Goal: Information Seeking & Learning: Find specific fact

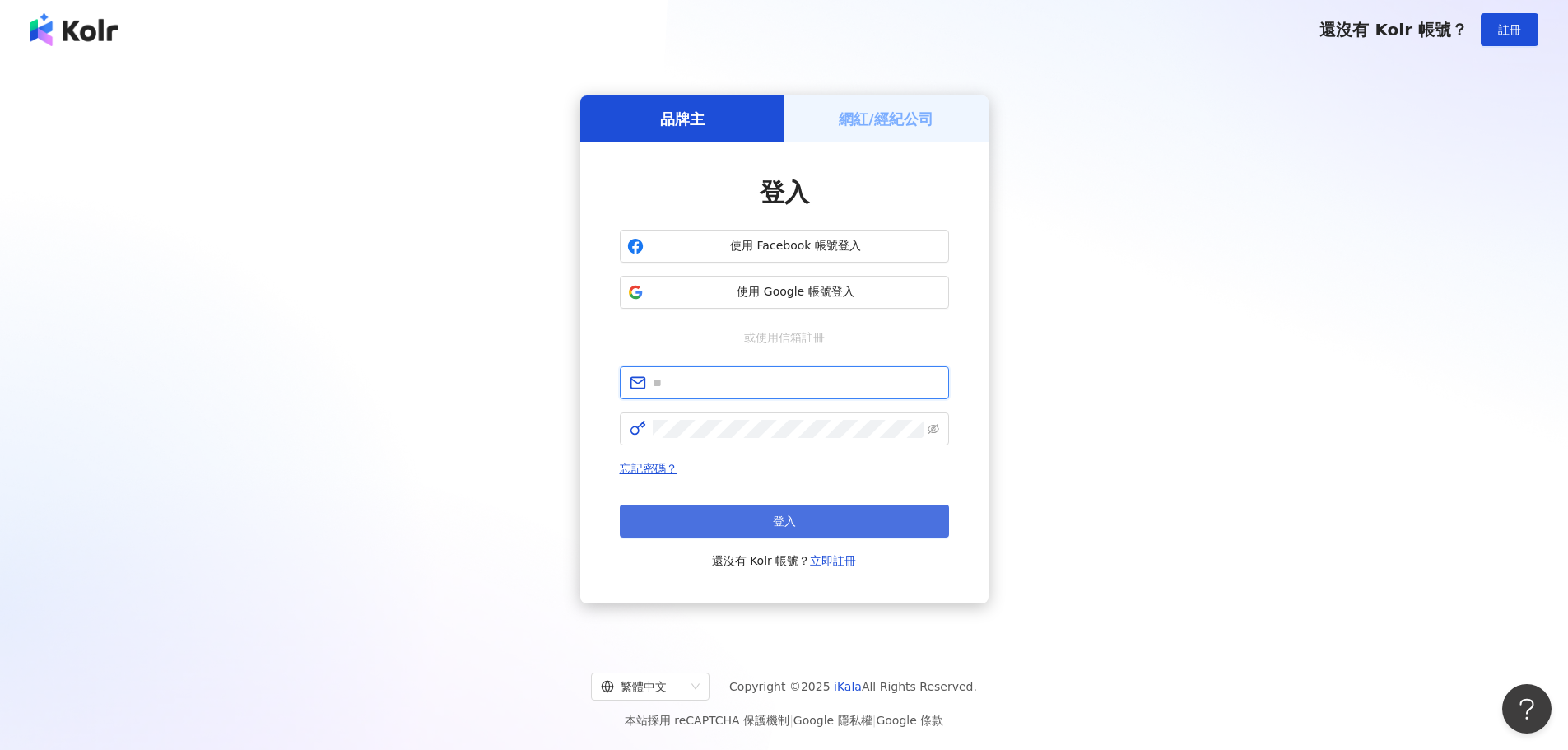
type input "**********"
click at [754, 524] on button "登入" at bounding box center [784, 521] width 330 height 33
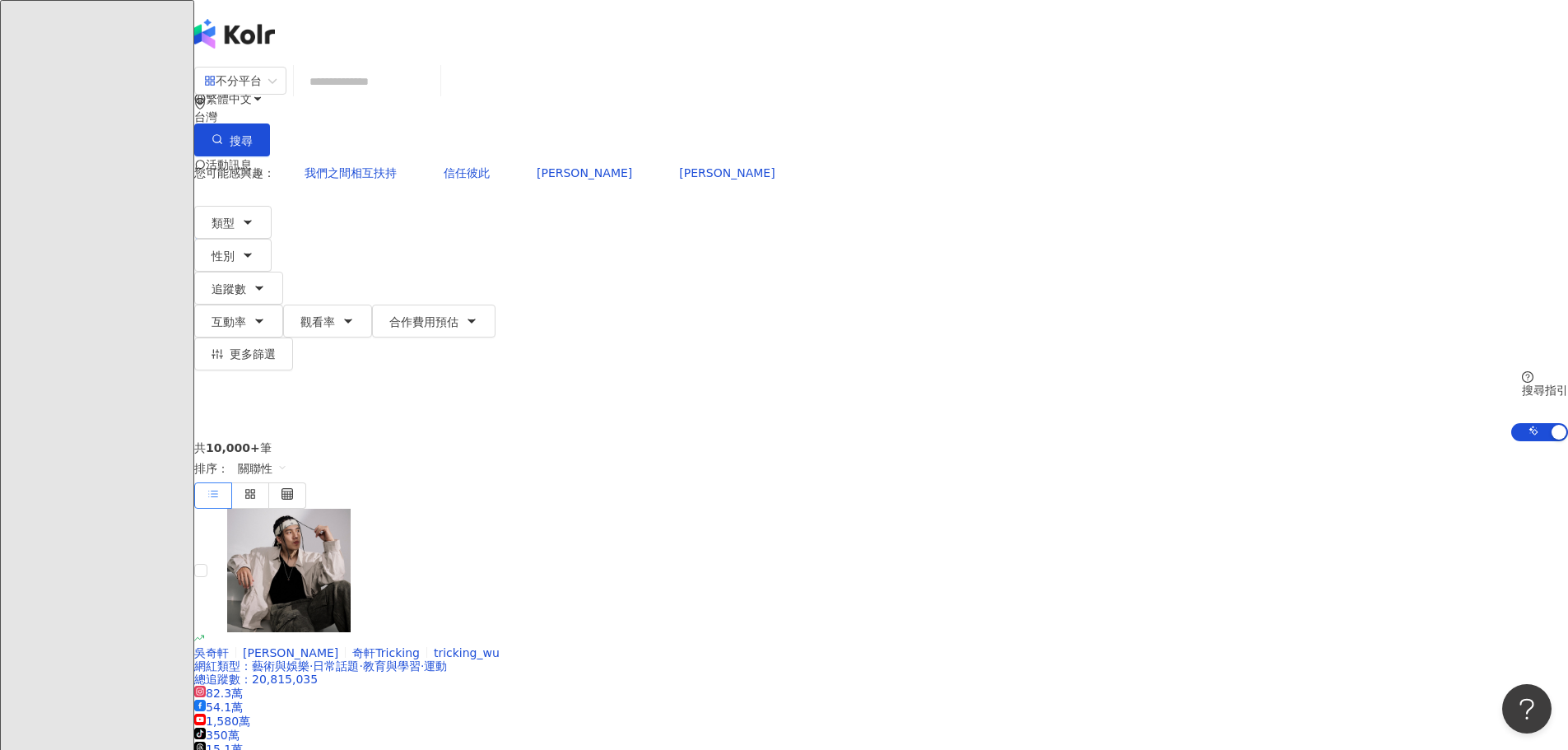
drag, startPoint x: 542, startPoint y: 103, endPoint x: 533, endPoint y: 89, distance: 16.6
click at [434, 97] on input "search" at bounding box center [367, 81] width 133 height 31
type input "*"
type input "******"
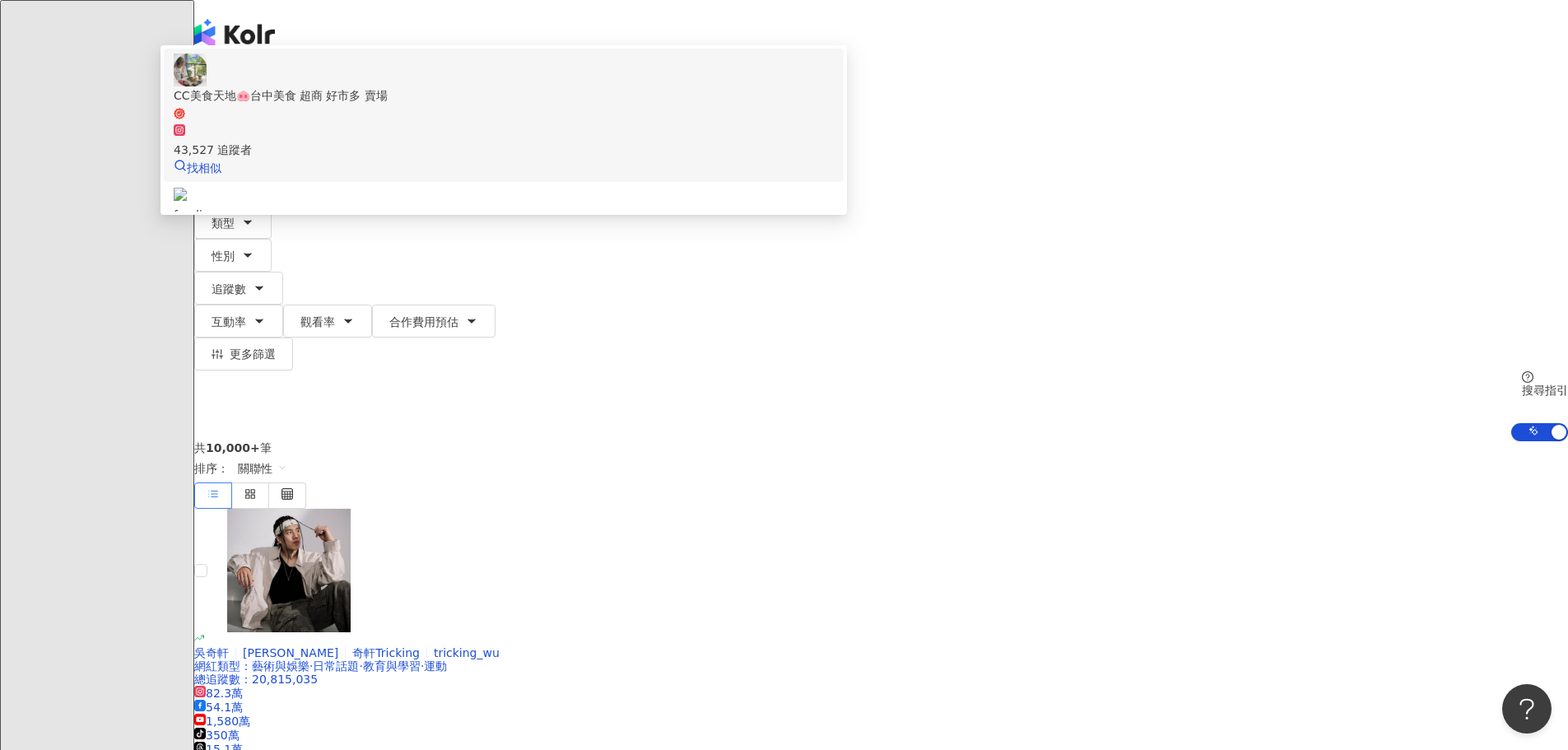
click at [611, 171] on div "CC美食天地🐽台中美食 超商 好市多 賣場 43,527 追蹤者 找相似" at bounding box center [503, 115] width 660 height 124
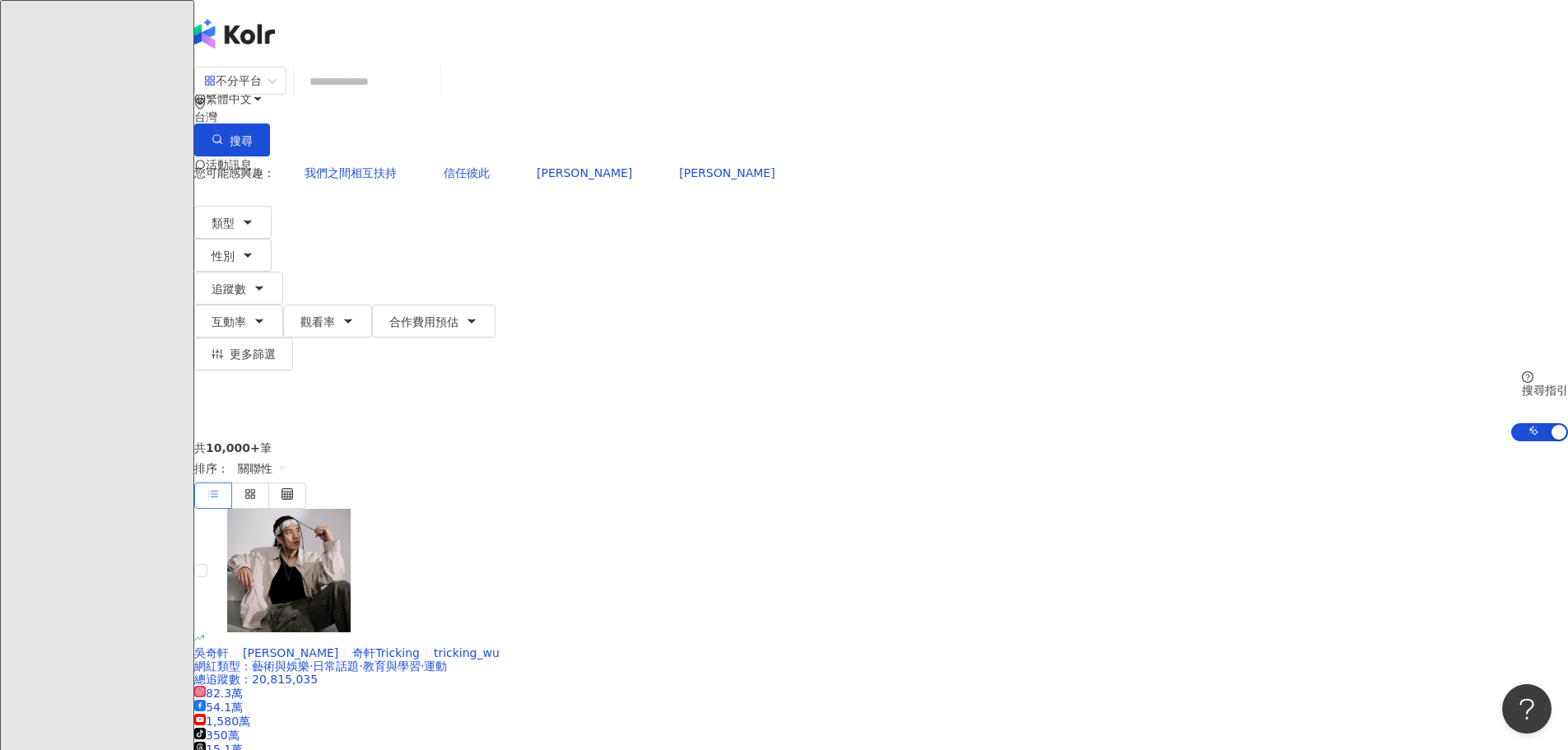
click at [434, 95] on input "search" at bounding box center [367, 81] width 133 height 31
paste input "**********"
type input "**********"
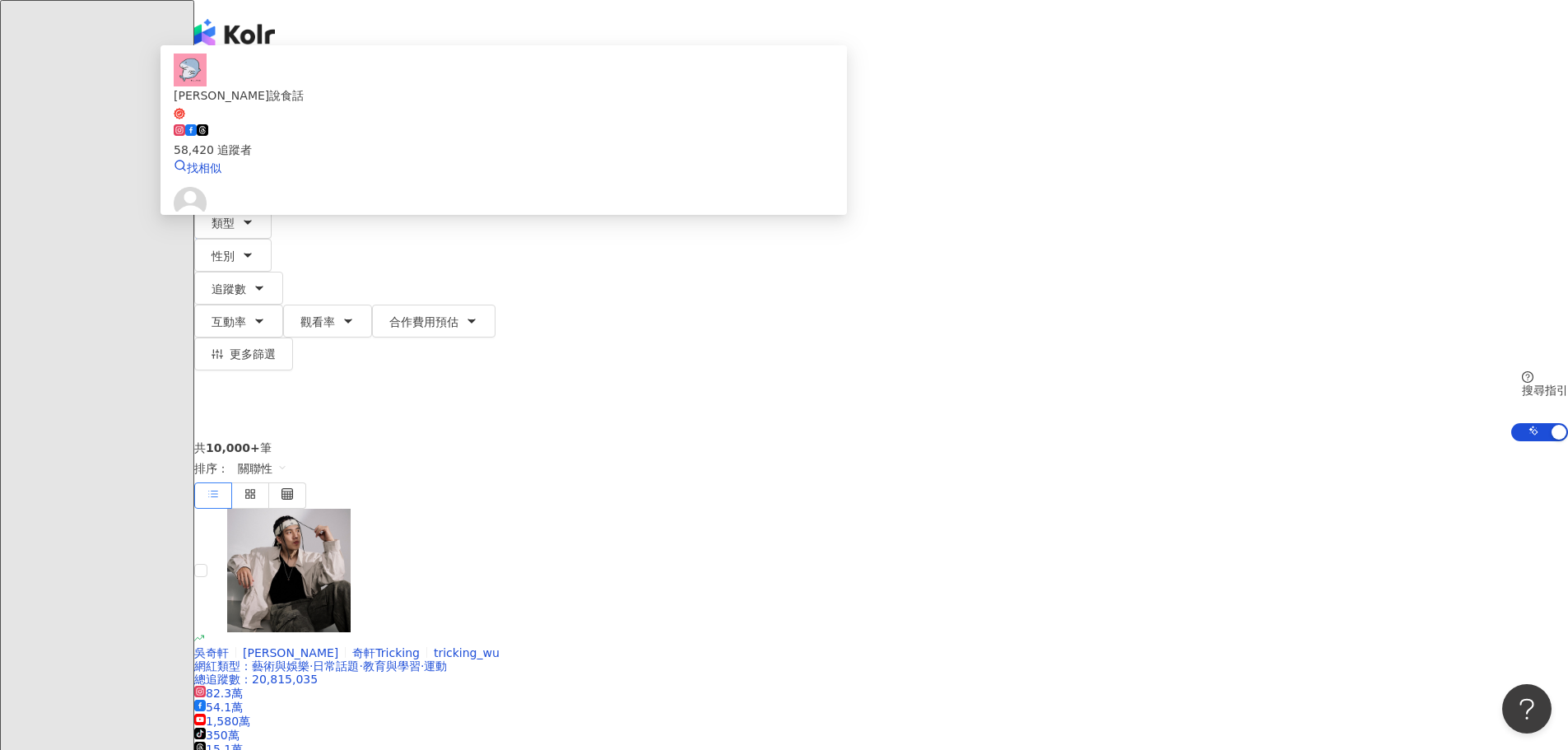
click at [834, 155] on div "58,420 追蹤者" at bounding box center [503, 140] width 660 height 36
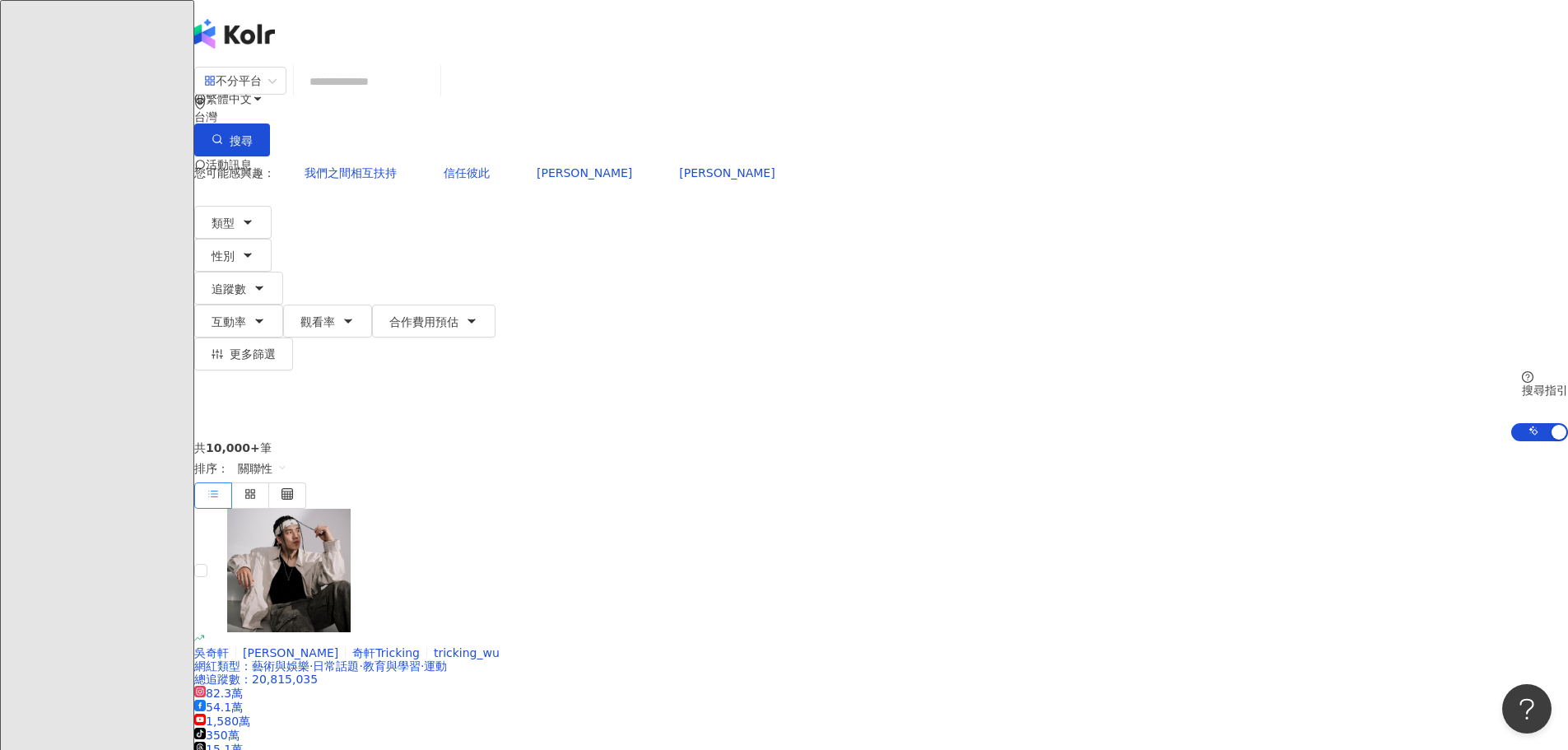
click at [434, 97] on input "search" at bounding box center [367, 81] width 133 height 31
paste input "**********"
type input "**********"
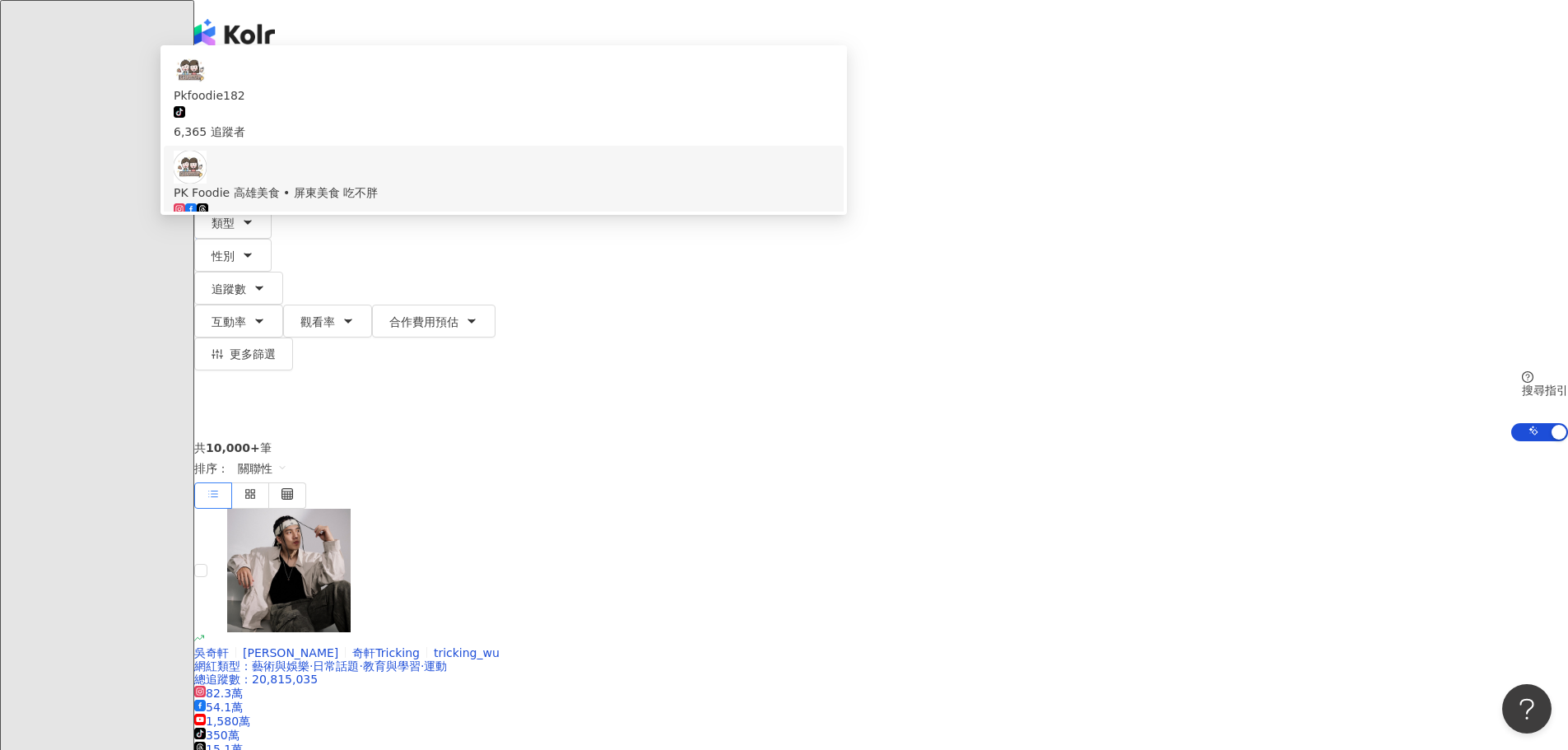
click at [758, 199] on div "PK Foodie 高雄美食 • 屏東美食 吃不胖" at bounding box center [503, 193] width 660 height 18
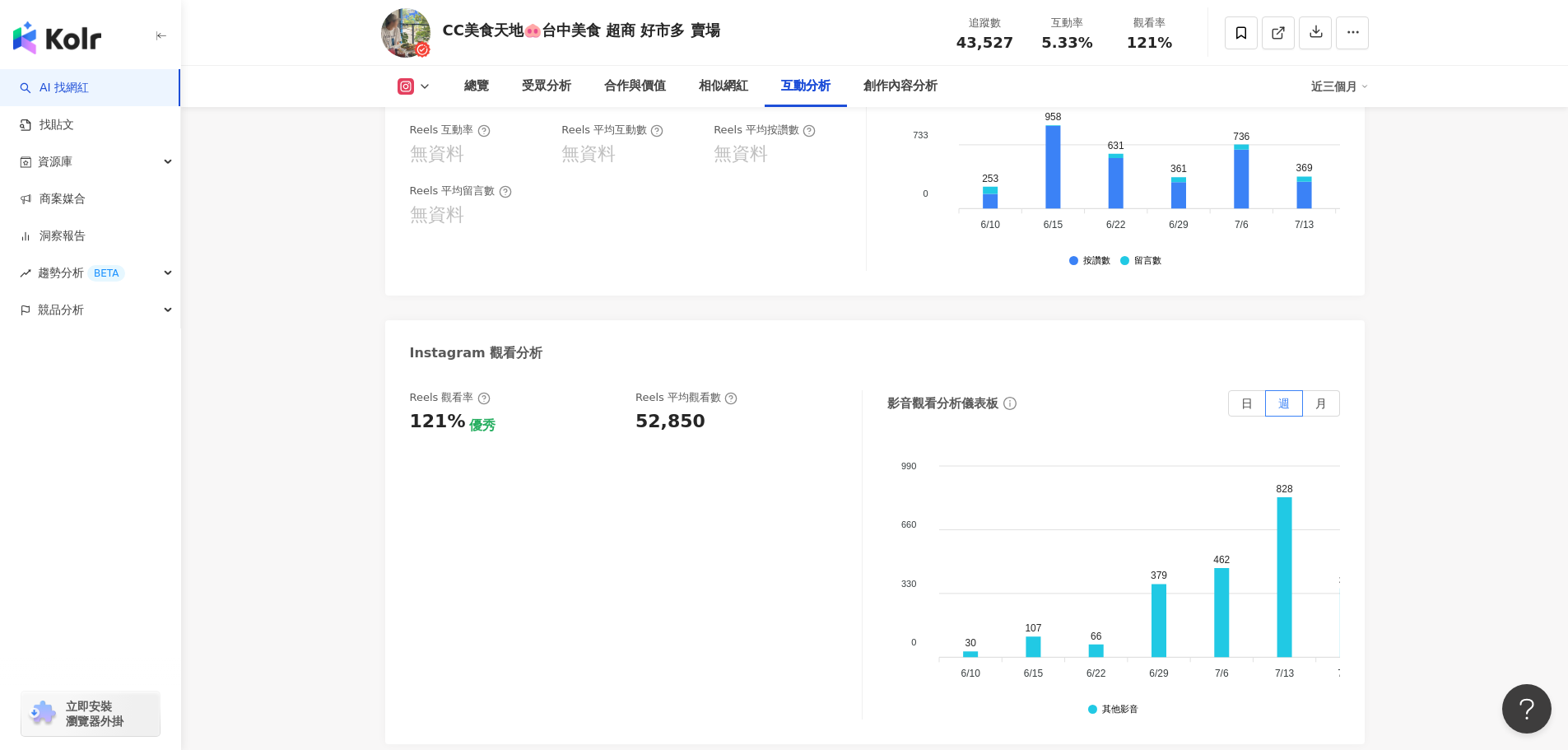
scroll to position [3623, 0]
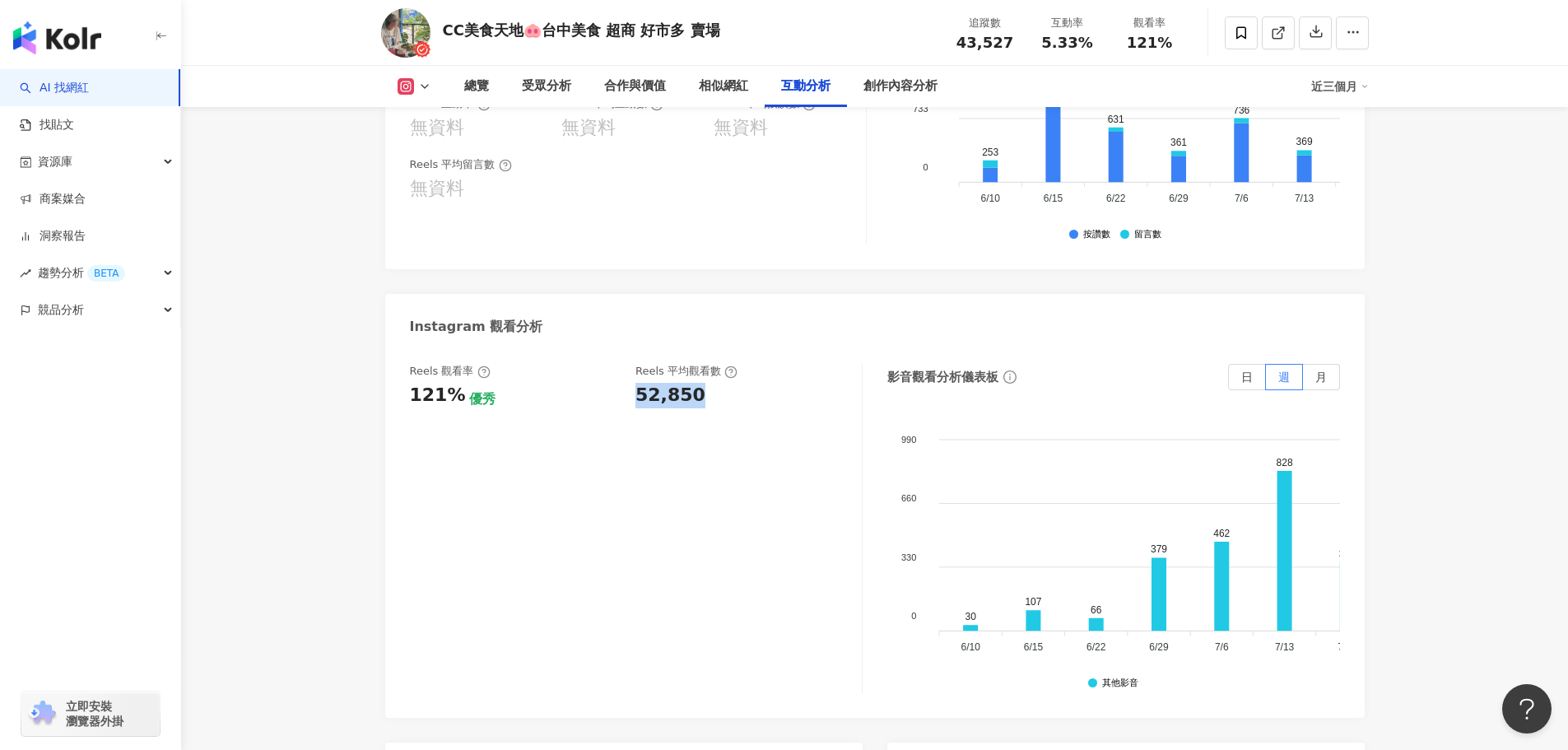
drag, startPoint x: 634, startPoint y: 381, endPoint x: 701, endPoint y: 381, distance: 67.0
click at [701, 381] on div "Reels 觀看率 121% 優秀 Reels 平均觀看數 52,850" at bounding box center [628, 386] width 436 height 44
copy div "52,850"
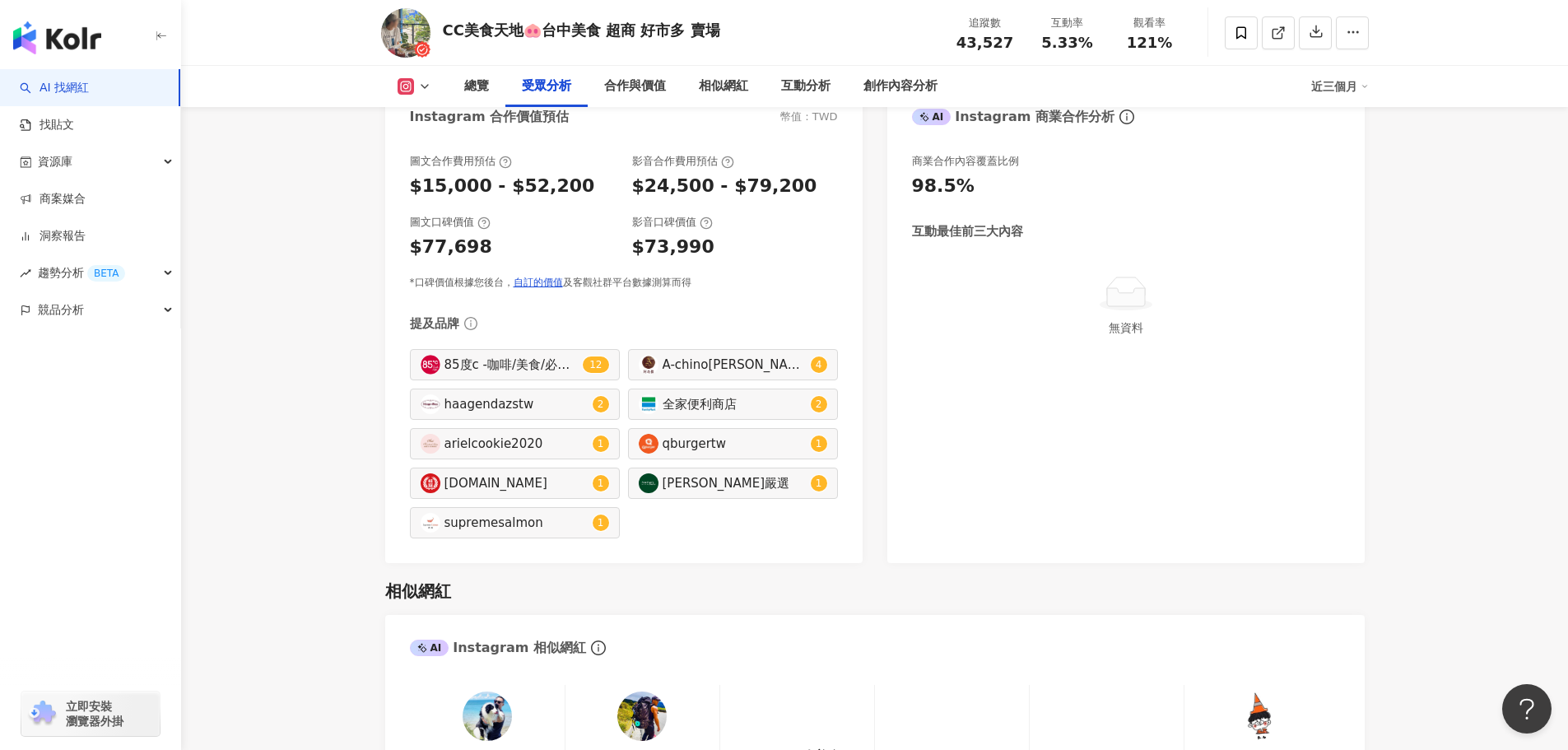
scroll to position [1482, 0]
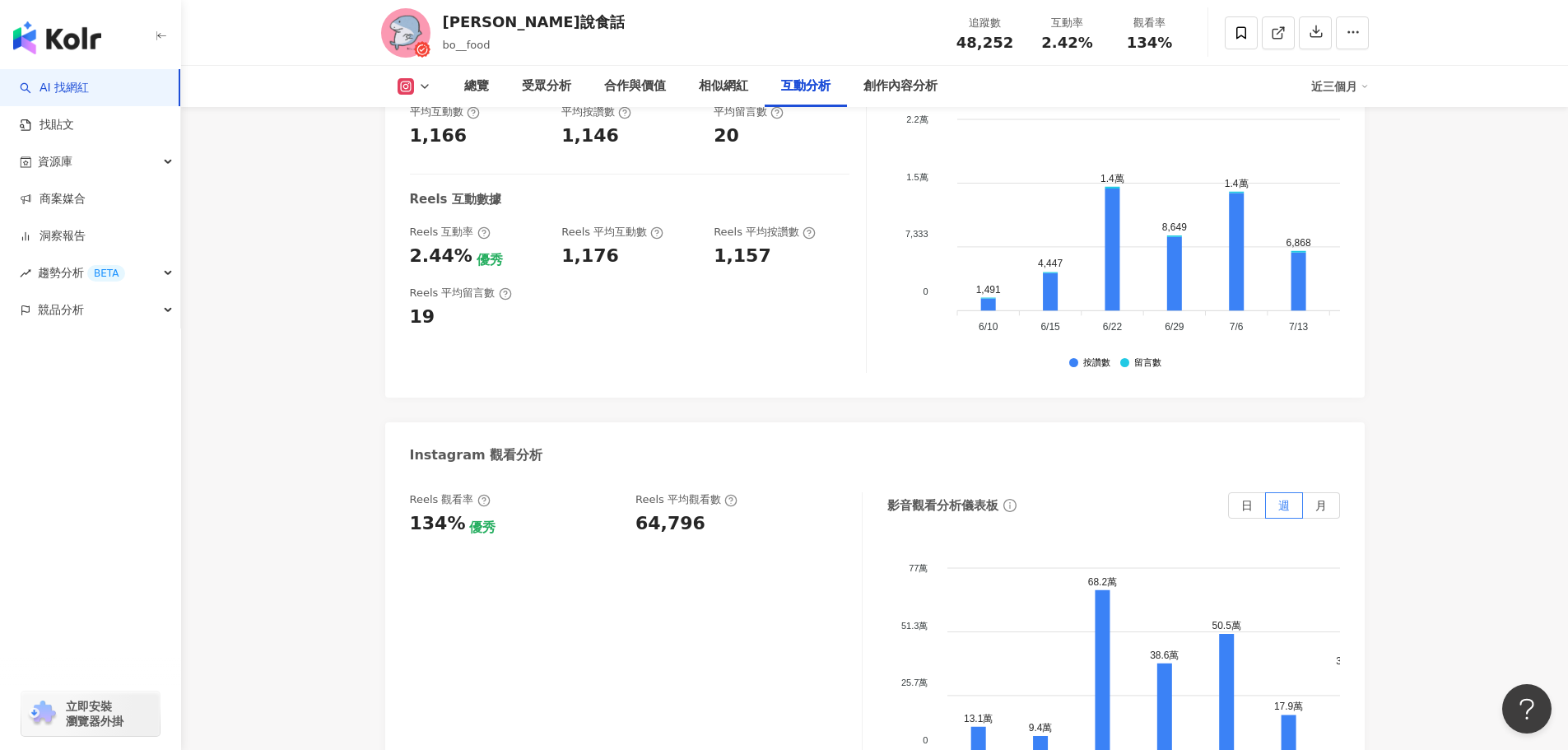
scroll to position [3458, 0]
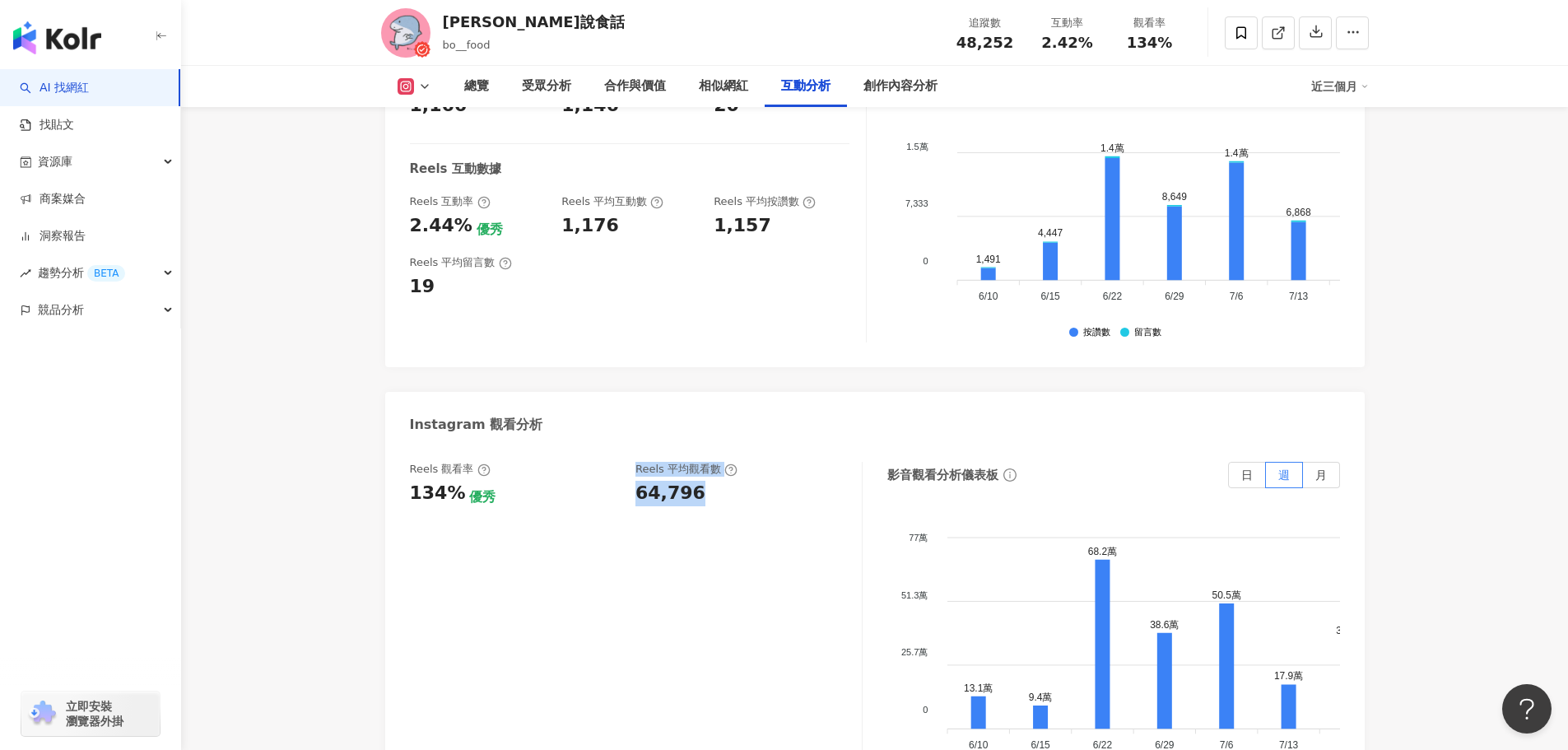
drag, startPoint x: 614, startPoint y: 488, endPoint x: 692, endPoint y: 481, distance: 78.3
click at [692, 481] on div "Reels 觀看率 134% 優秀 Reels 平均觀看數 64,796" at bounding box center [628, 484] width 436 height 44
click at [694, 481] on div "64,796" at bounding box center [670, 494] width 70 height 26
drag, startPoint x: 712, startPoint y: 482, endPoint x: 633, endPoint y: 479, distance: 79.1
click at [633, 479] on div "Reels 觀看率 134% 優秀 Reels 平均觀看數 64,796" at bounding box center [628, 484] width 436 height 44
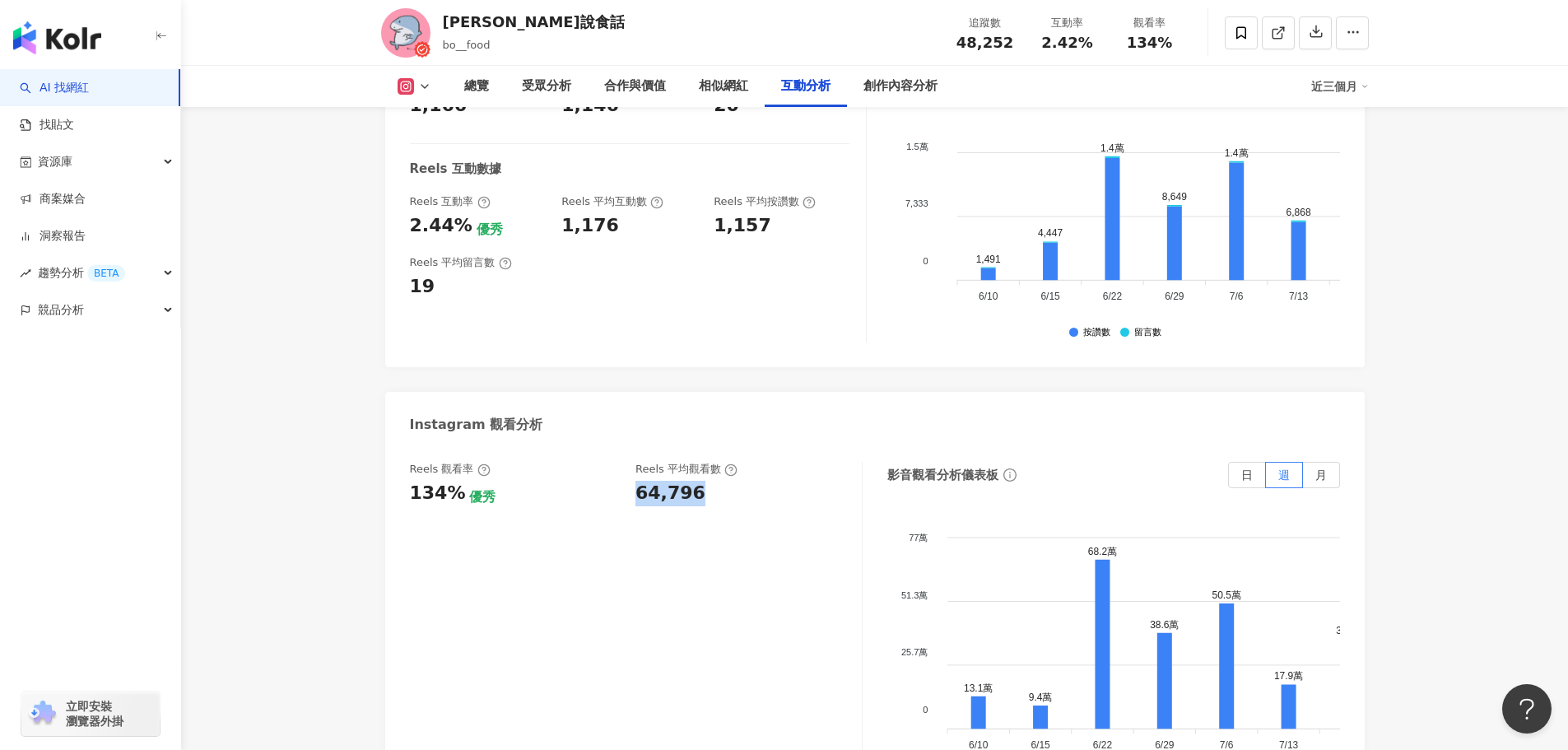
copy div "64,796"
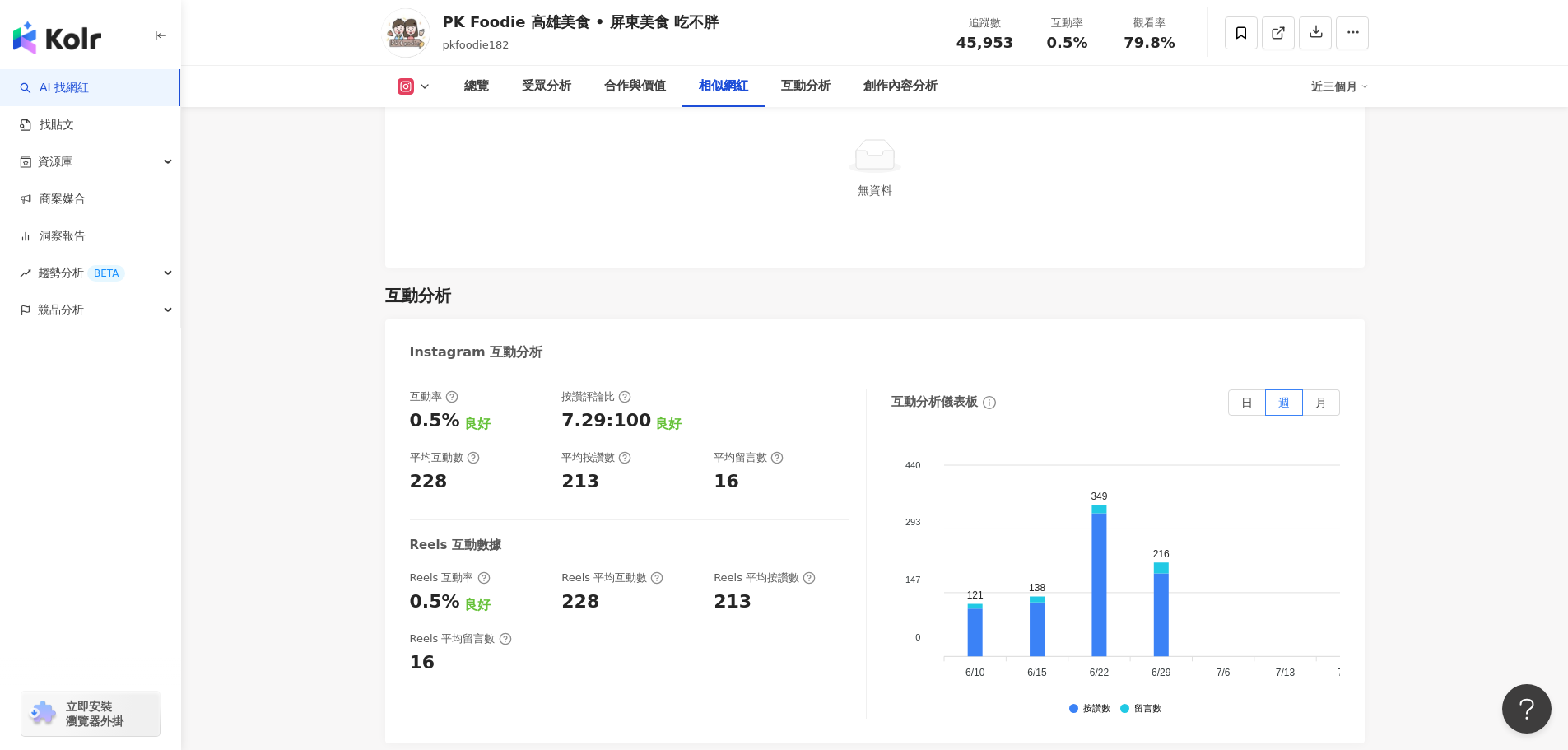
scroll to position [3704, 0]
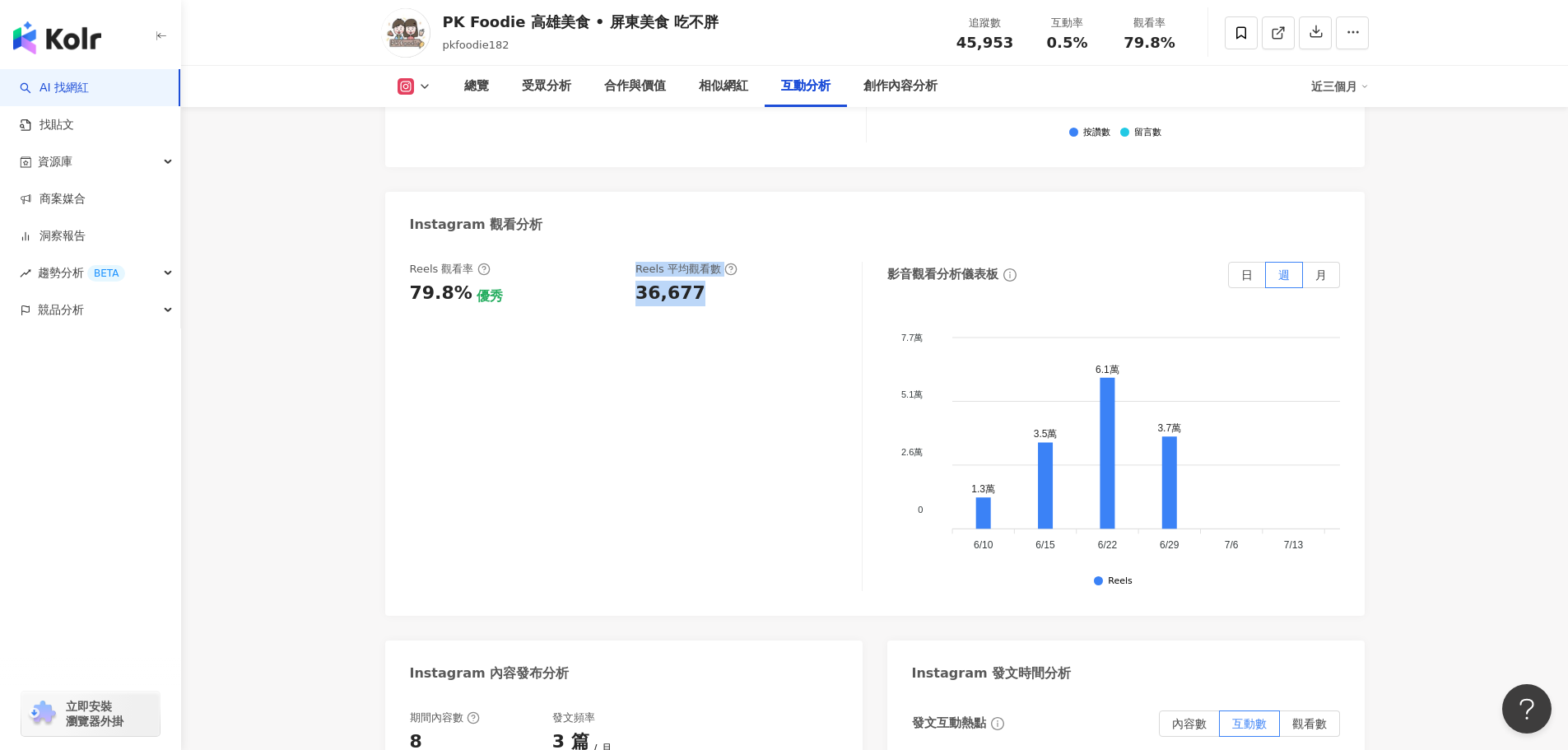
drag, startPoint x: 594, startPoint y: 294, endPoint x: 709, endPoint y: 293, distance: 115.0
click at [709, 293] on div "Reels 觀看率 79.8% 優秀 Reels 平均觀看數 36,677" at bounding box center [636, 426] width 452 height 330
click at [707, 291] on div "Reels 觀看率 79.8% 優秀 Reels 平均觀看數 36,677" at bounding box center [636, 426] width 452 height 330
drag, startPoint x: 712, startPoint y: 281, endPoint x: 639, endPoint y: 284, distance: 73.1
click at [639, 284] on div "36,677" at bounding box center [740, 294] width 210 height 26
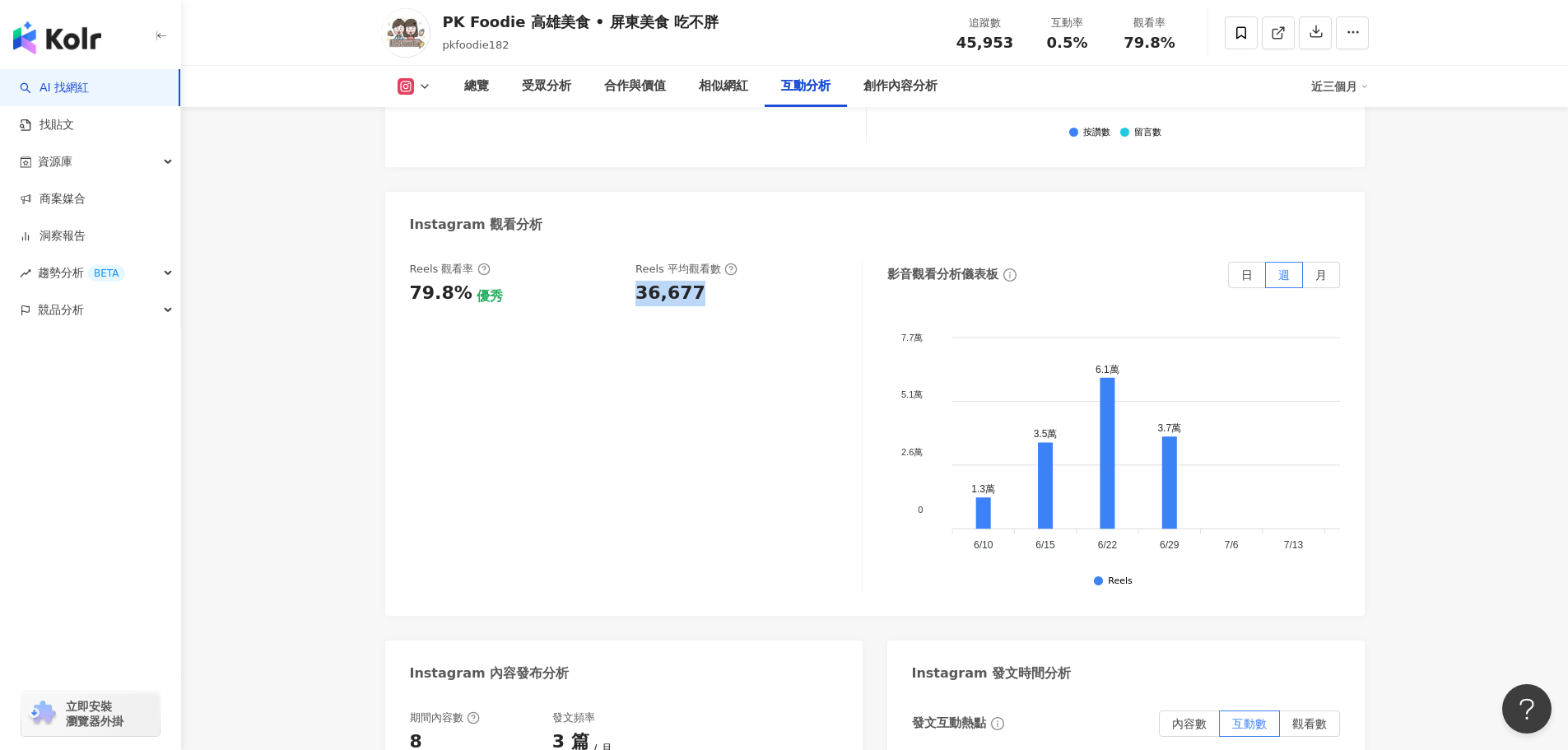
copy div "36,677"
click at [720, 333] on div "Reels 觀看率 79.8% 優秀 Reels 平均觀看數 36,677" at bounding box center [636, 426] width 452 height 330
